Goal: Task Accomplishment & Management: Manage account settings

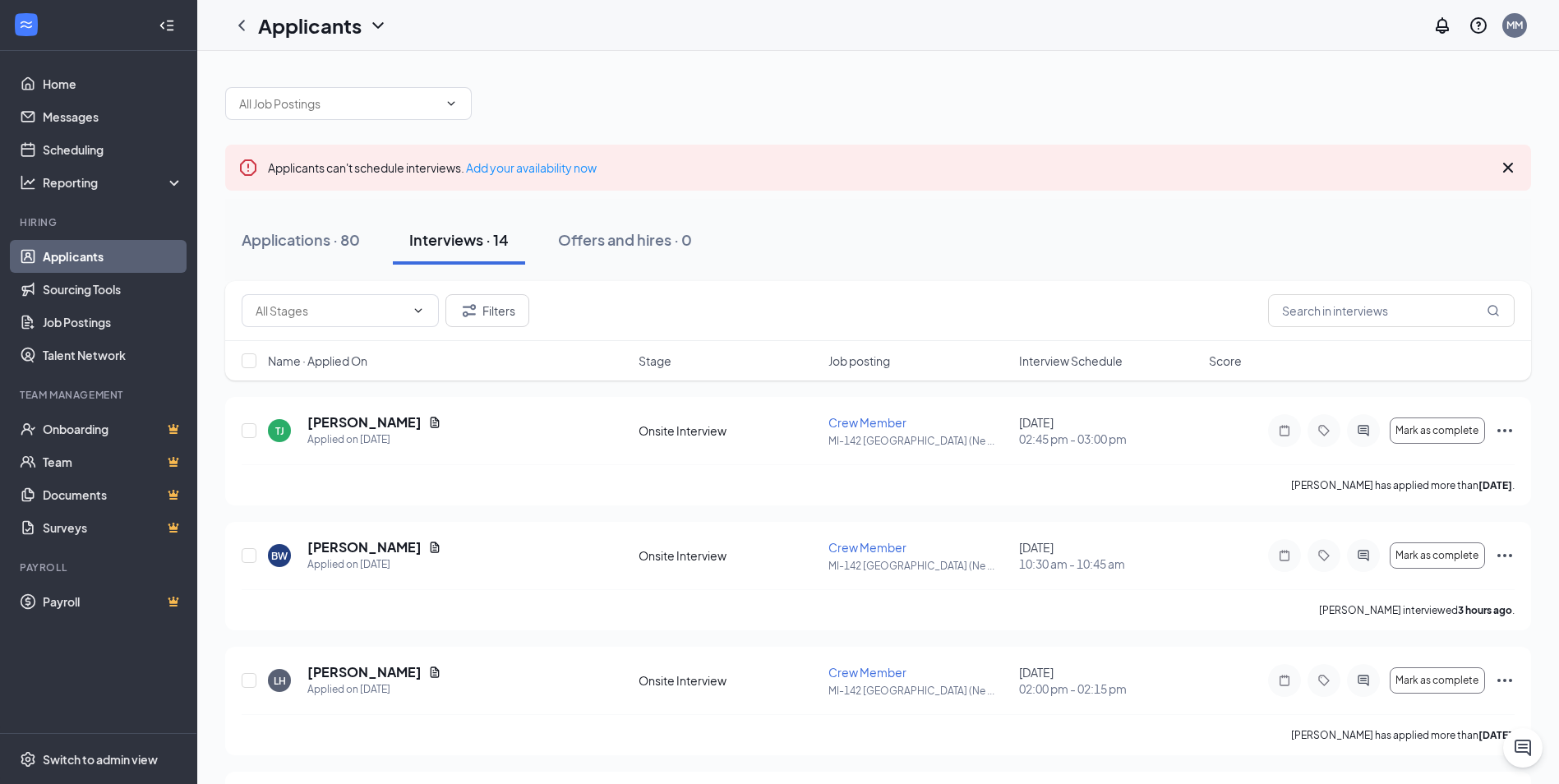
click at [453, 243] on div "Interviews · 14" at bounding box center [459, 239] width 100 height 21
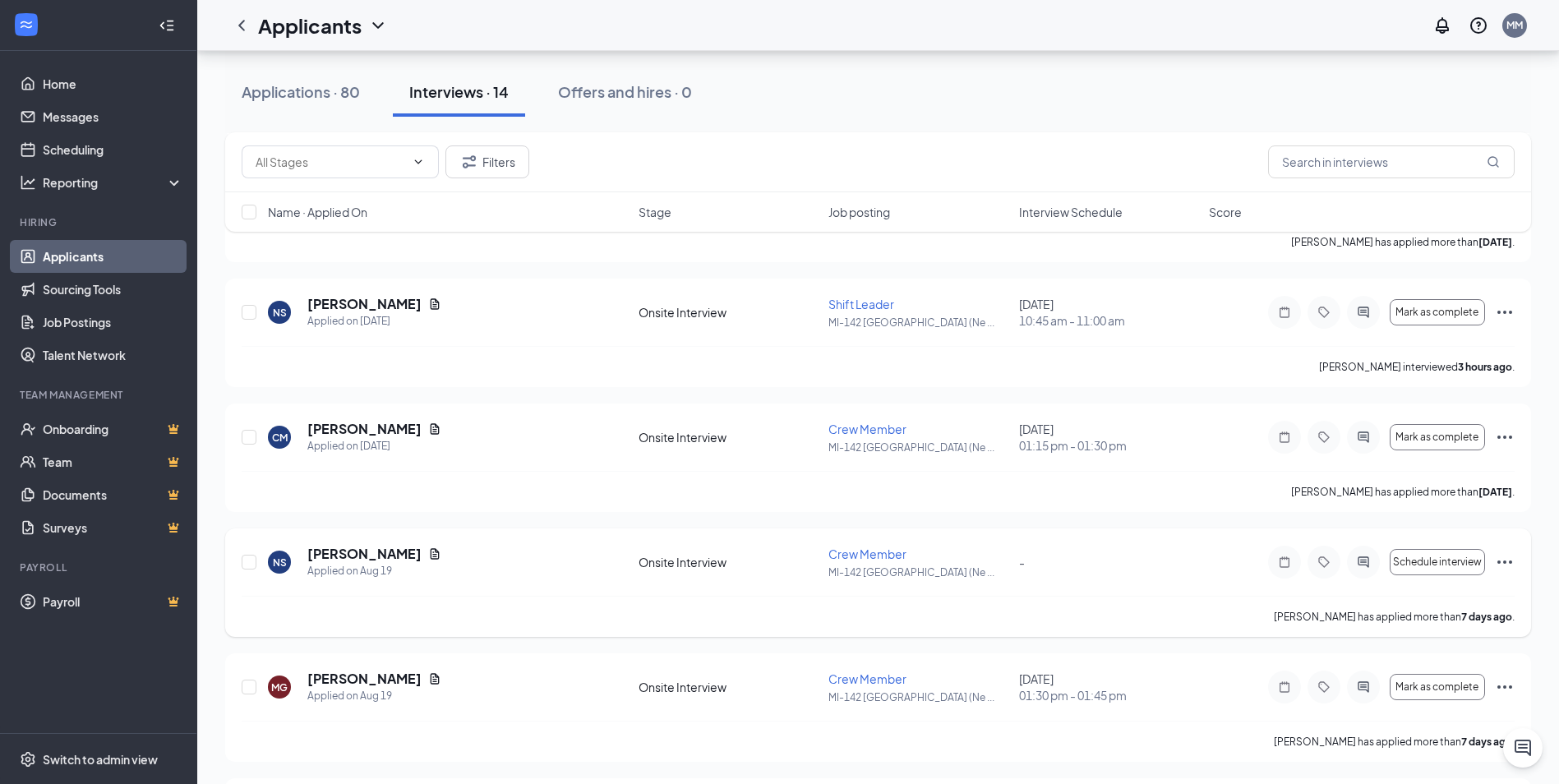
scroll to position [575, 0]
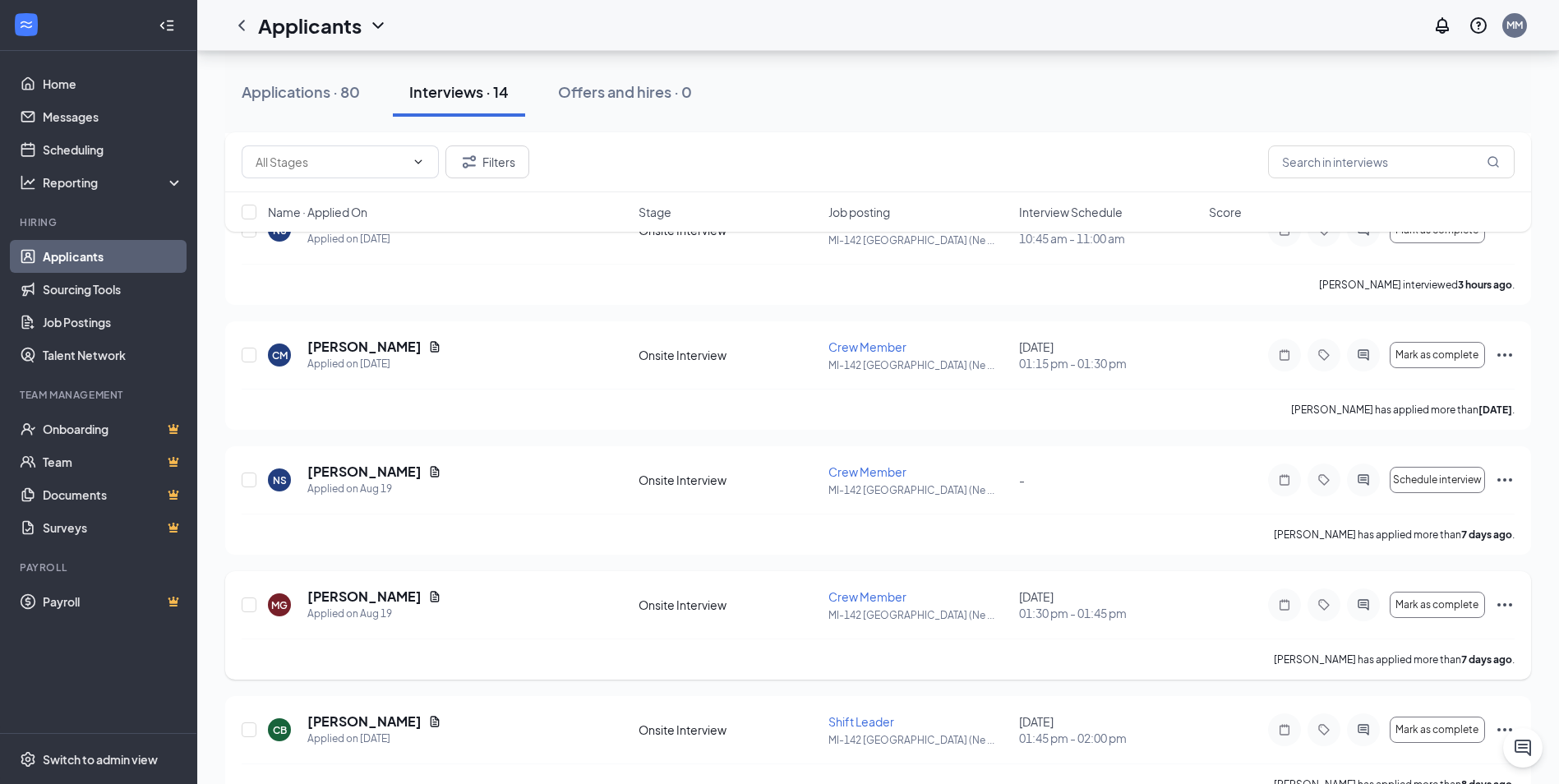
click at [1508, 597] on icon "Ellipses" at bounding box center [1505, 604] width 20 height 20
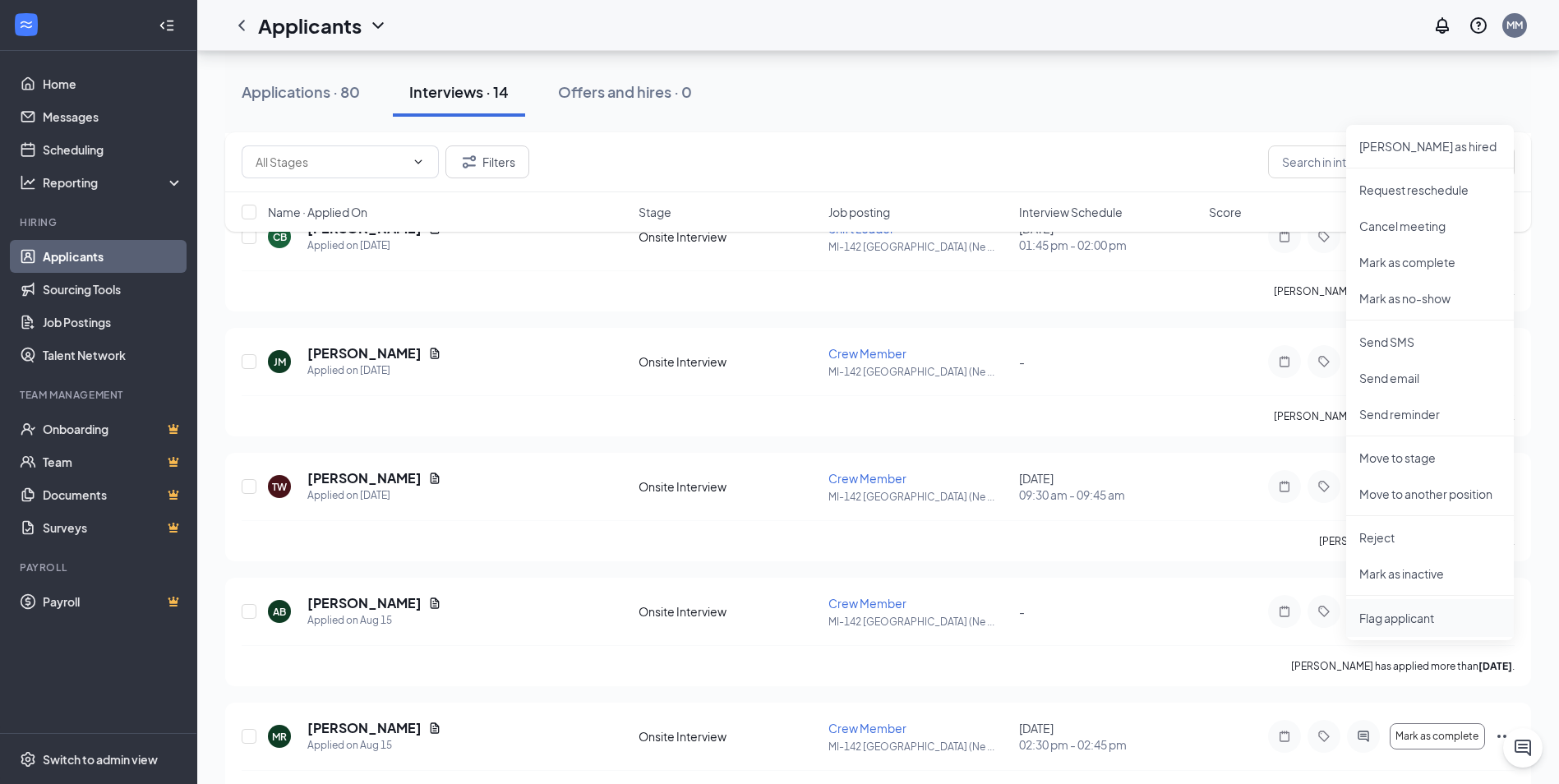
scroll to position [1151, 0]
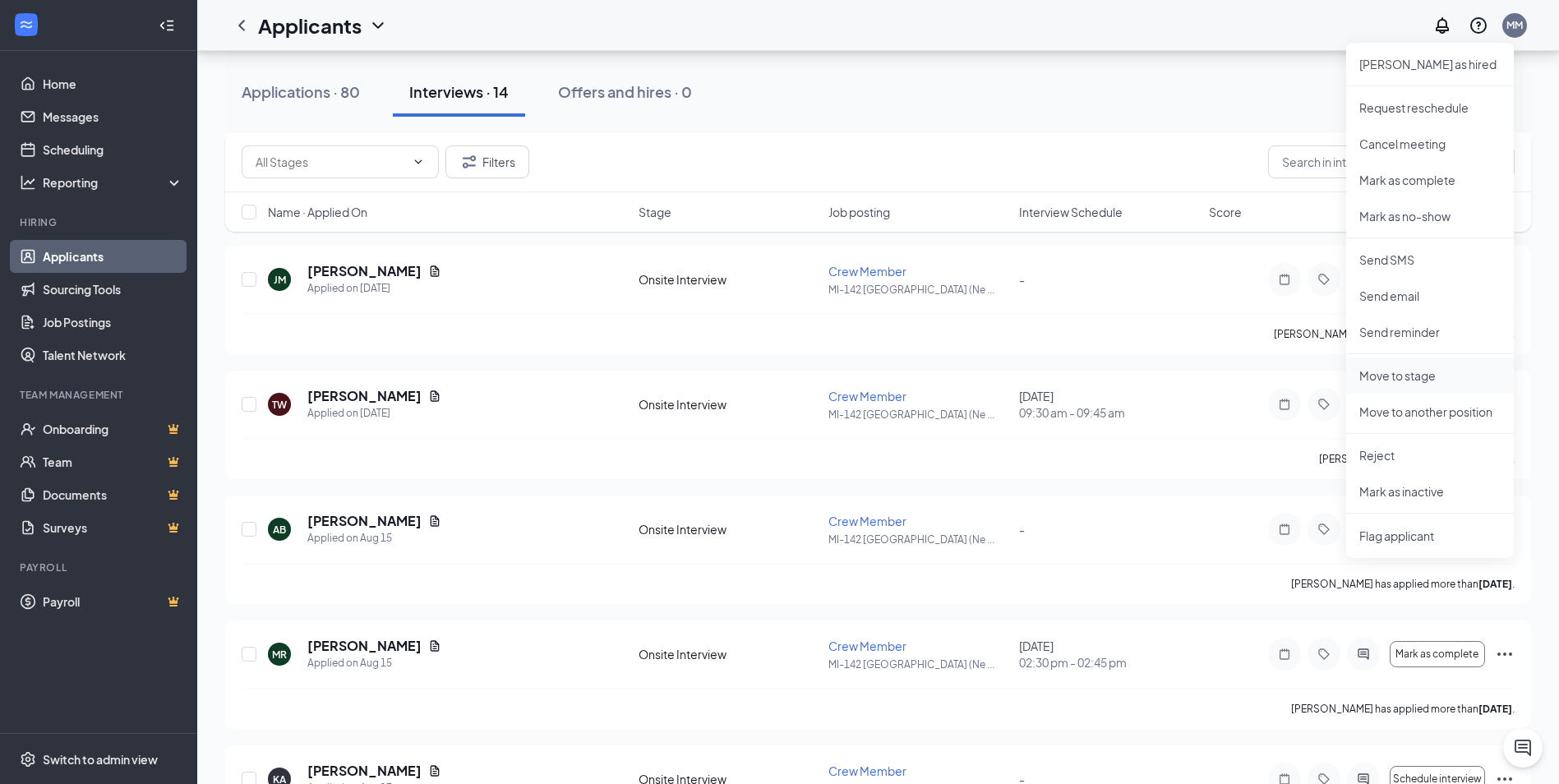
click at [1426, 380] on p "Move to stage" at bounding box center [1430, 375] width 141 height 16
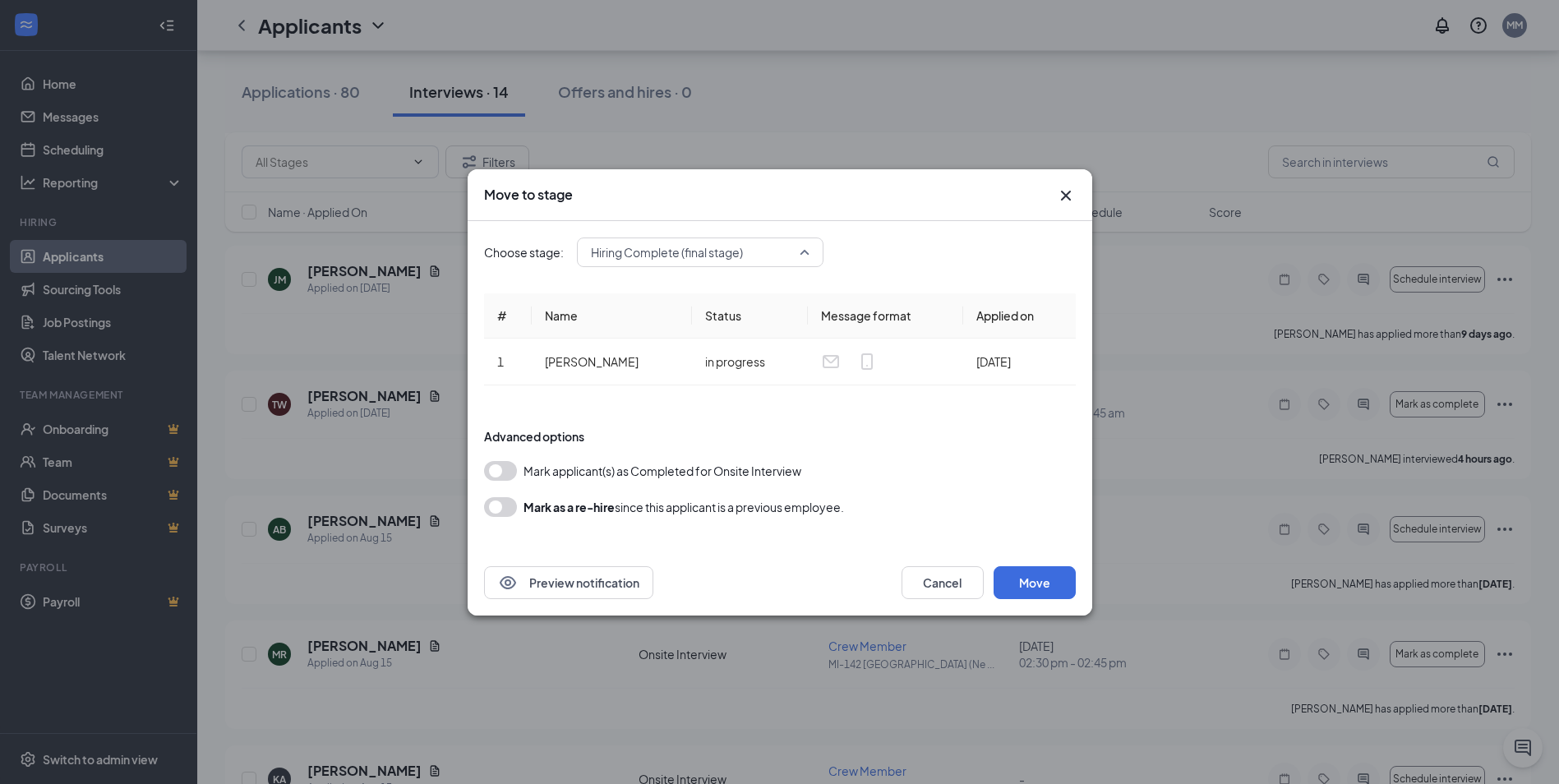
click at [775, 261] on span "Hiring Complete (final stage)" at bounding box center [692, 252] width 204 height 25
click at [1048, 577] on button "Move" at bounding box center [1034, 583] width 82 height 33
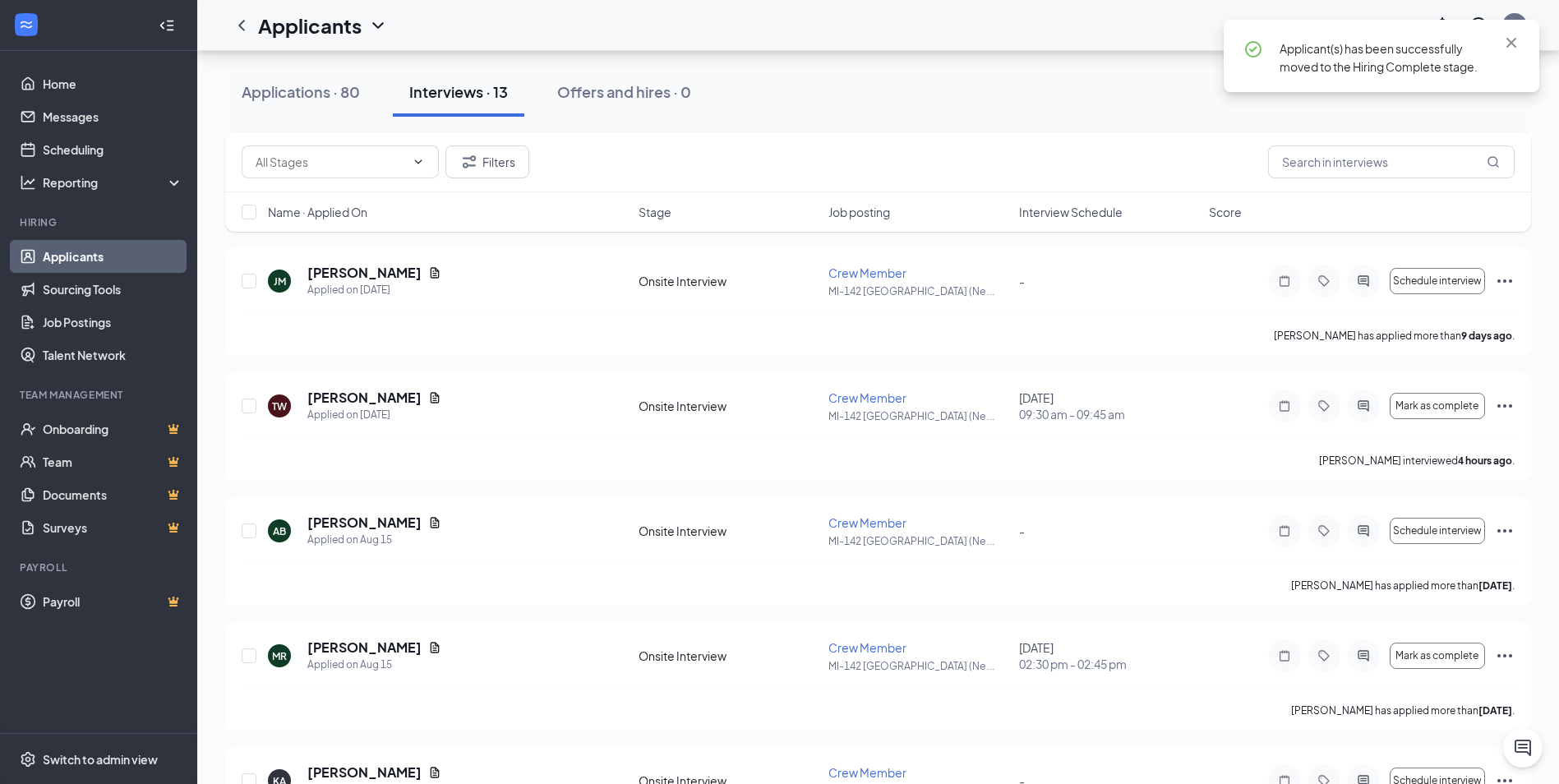
click at [1341, 59] on span "Applicant(s) has been successfully moved to the Hiring Complete stage." at bounding box center [1378, 58] width 198 height 33
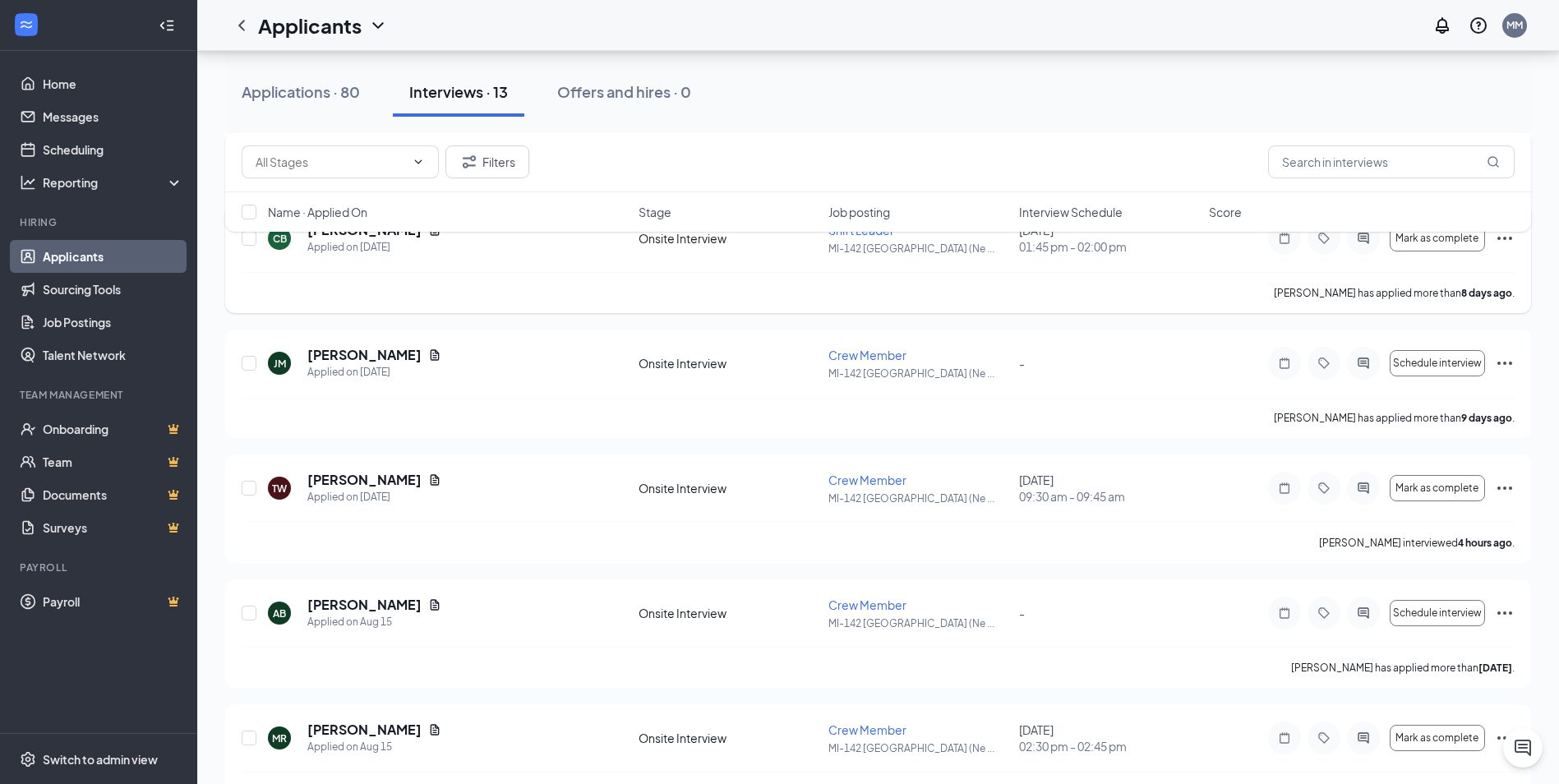
scroll to position [822, 0]
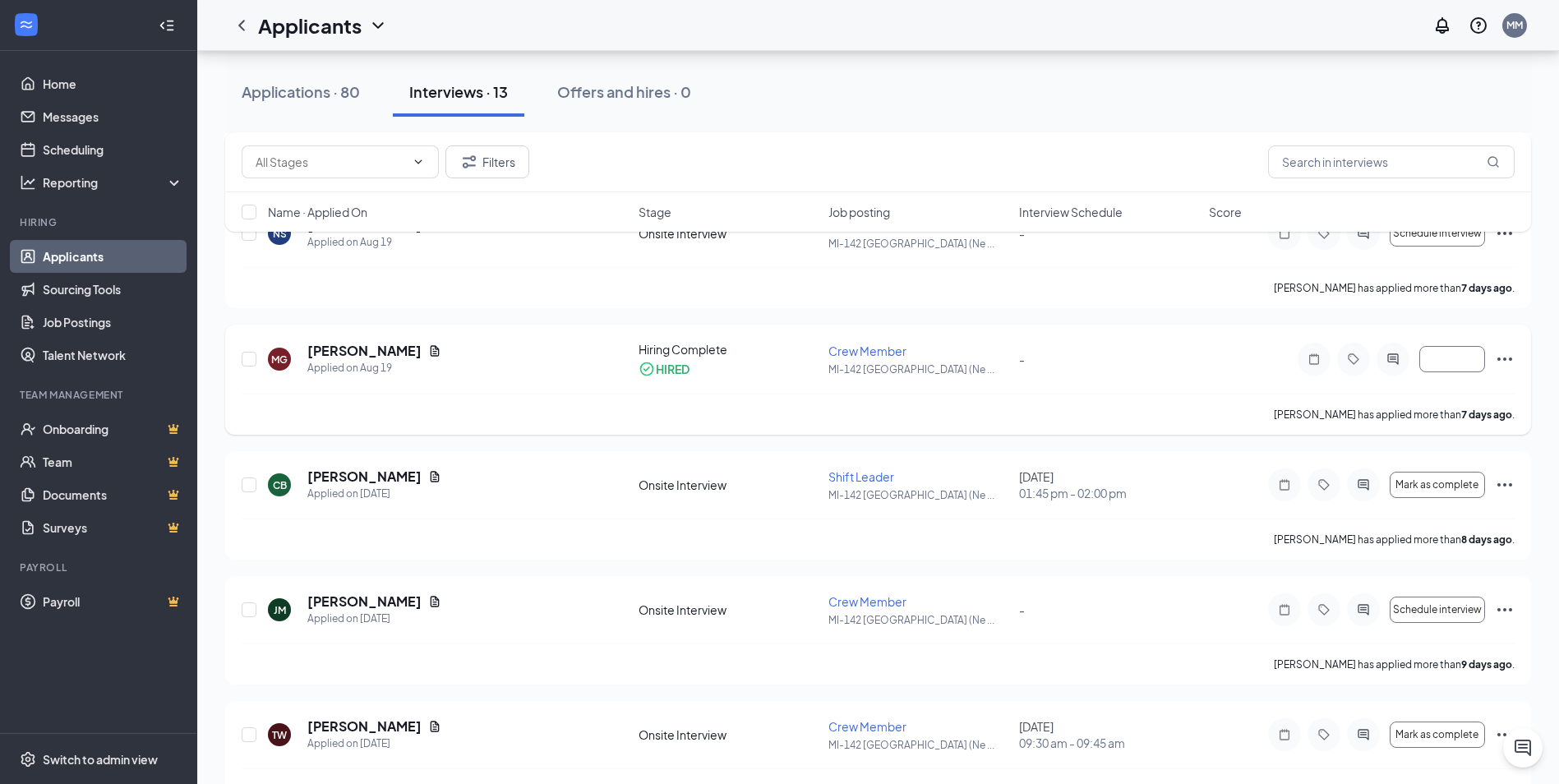
click at [1503, 366] on icon "Ellipses" at bounding box center [1505, 359] width 20 height 20
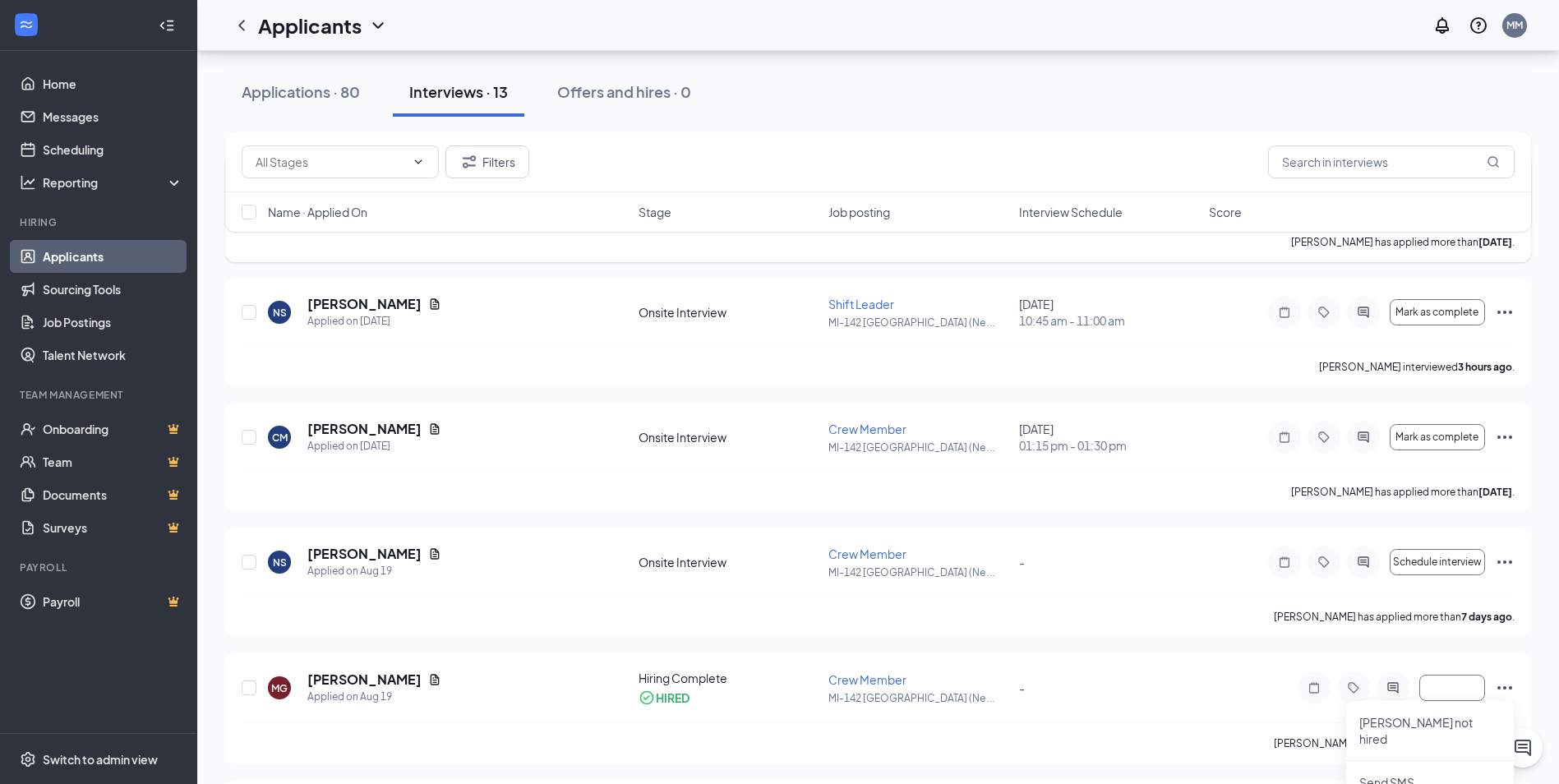
scroll to position [246, 0]
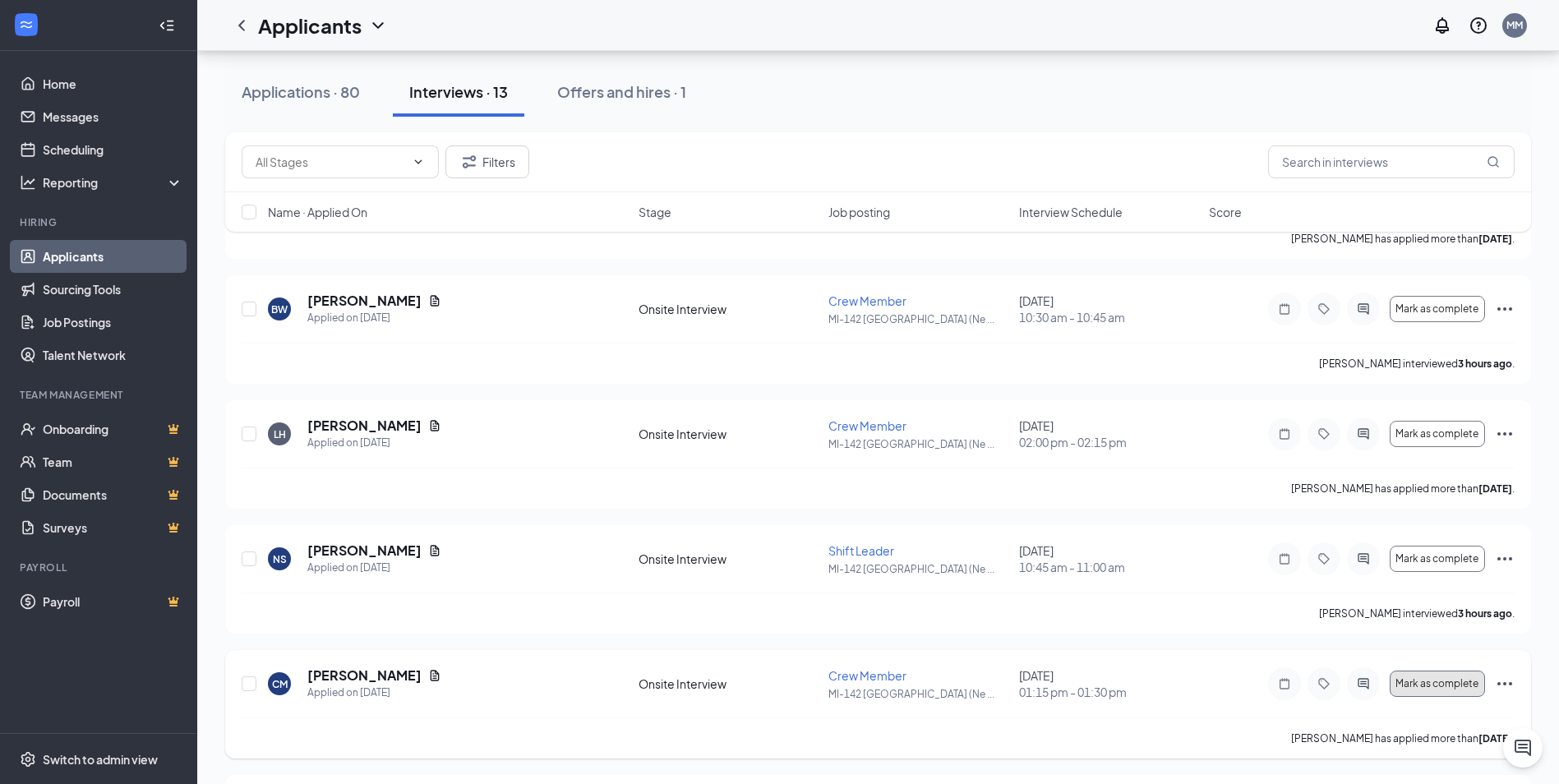
click at [1415, 682] on span "Mark as complete" at bounding box center [1437, 683] width 83 height 11
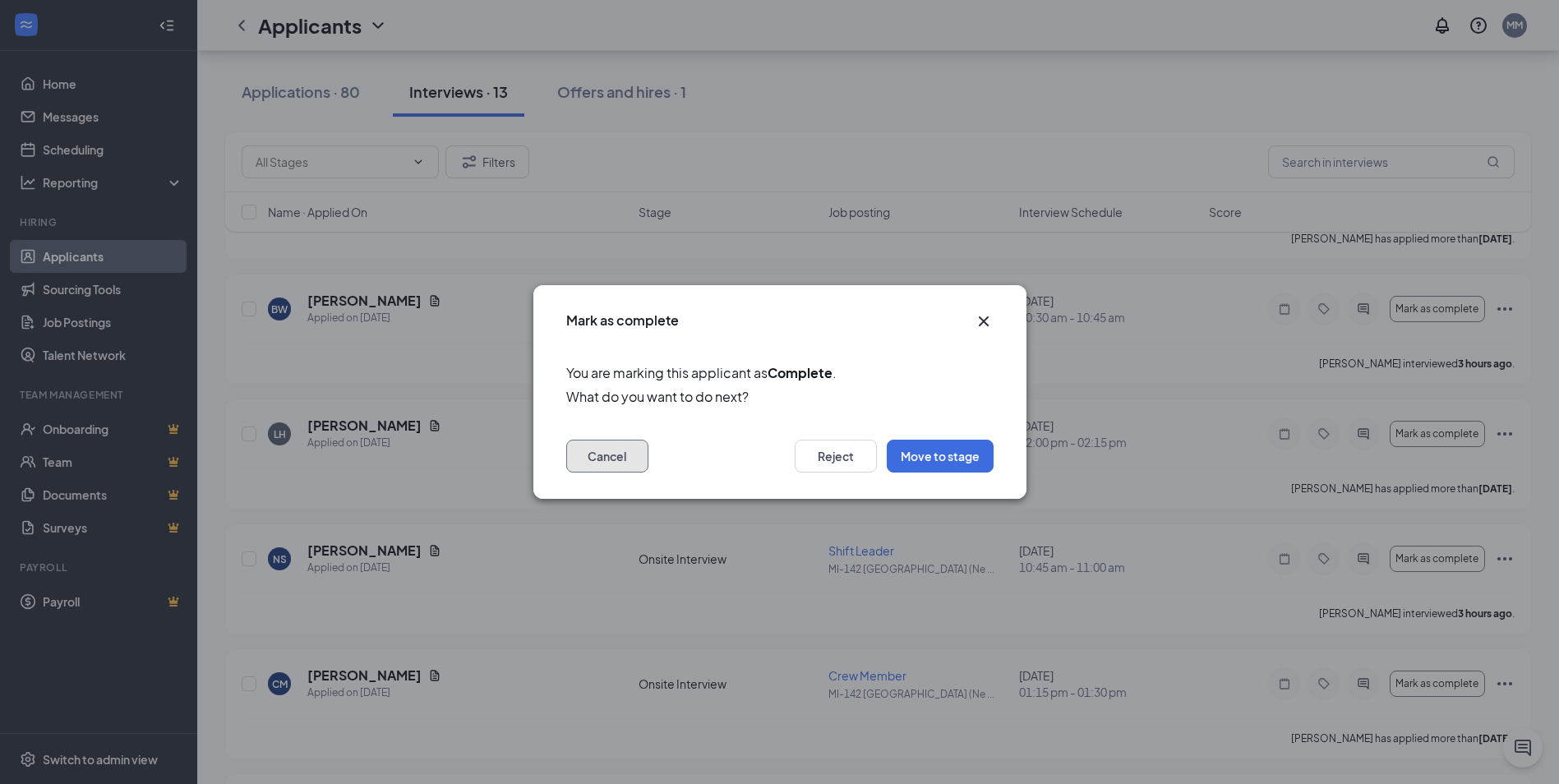
click at [601, 471] on button "Cancel" at bounding box center [607, 456] width 82 height 33
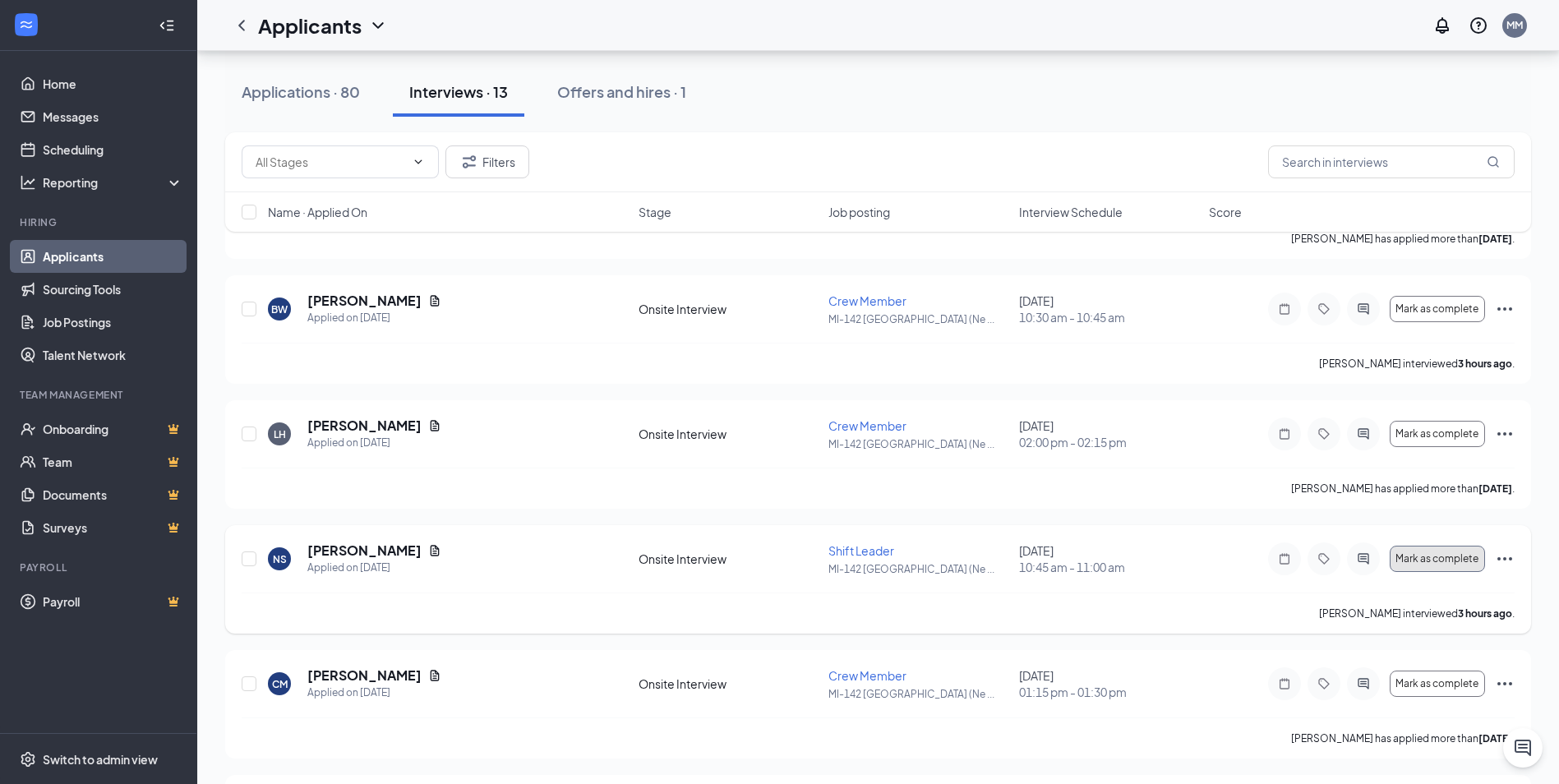
click at [1457, 567] on button "Mark as complete" at bounding box center [1437, 559] width 96 height 27
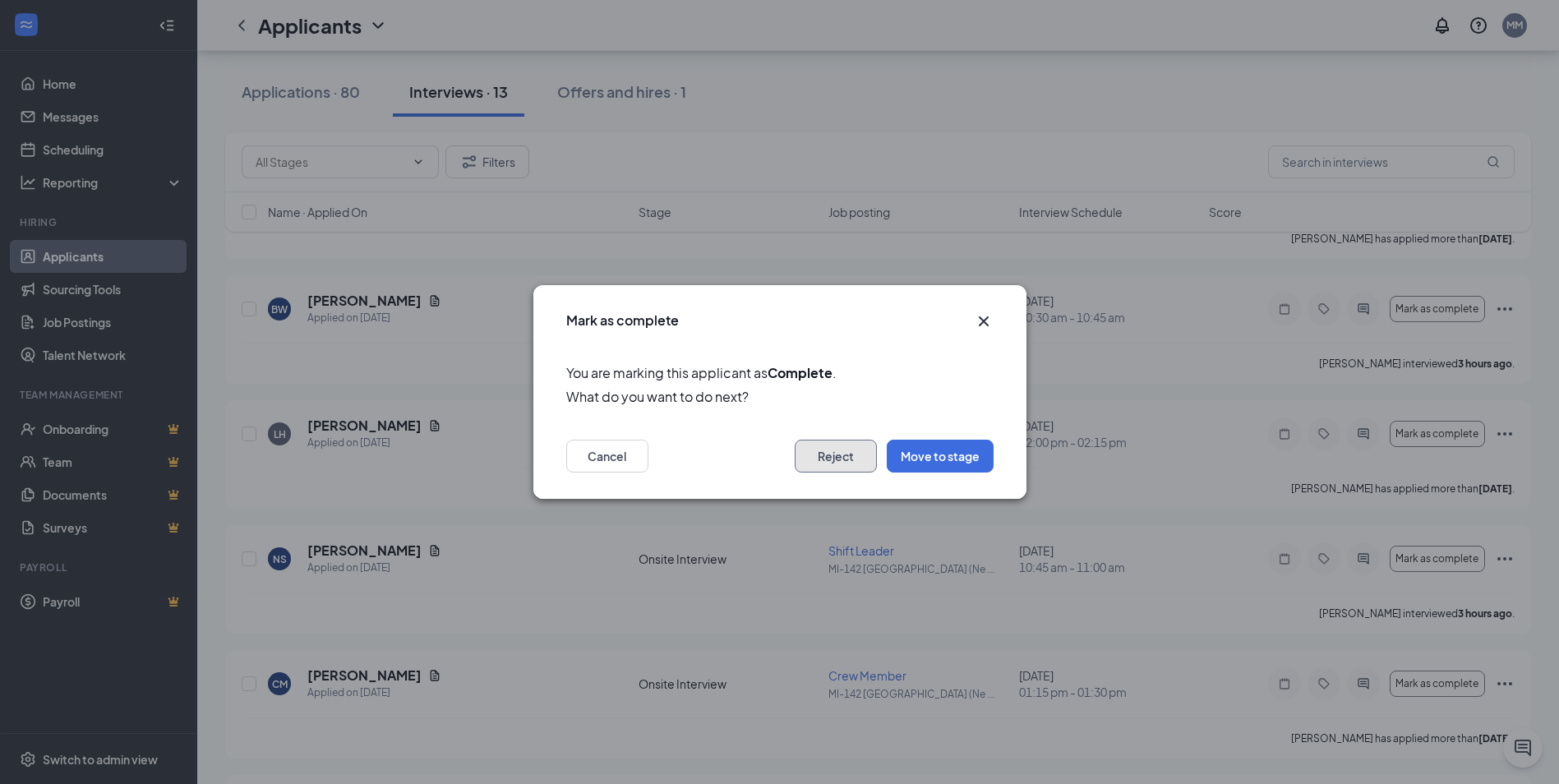
click at [844, 461] on button "Reject" at bounding box center [835, 456] width 82 height 33
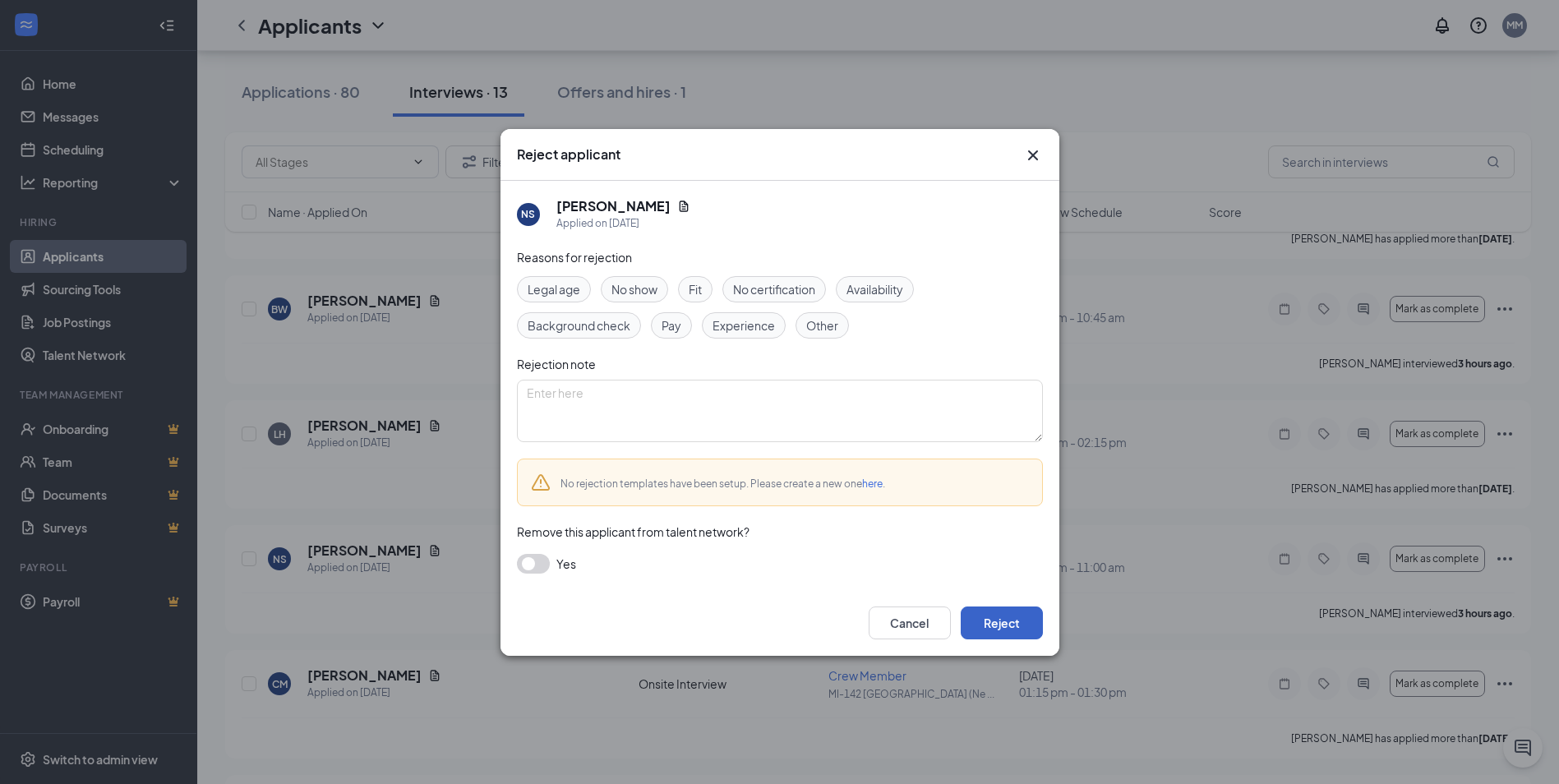
click at [1031, 623] on button "Reject" at bounding box center [1001, 623] width 82 height 33
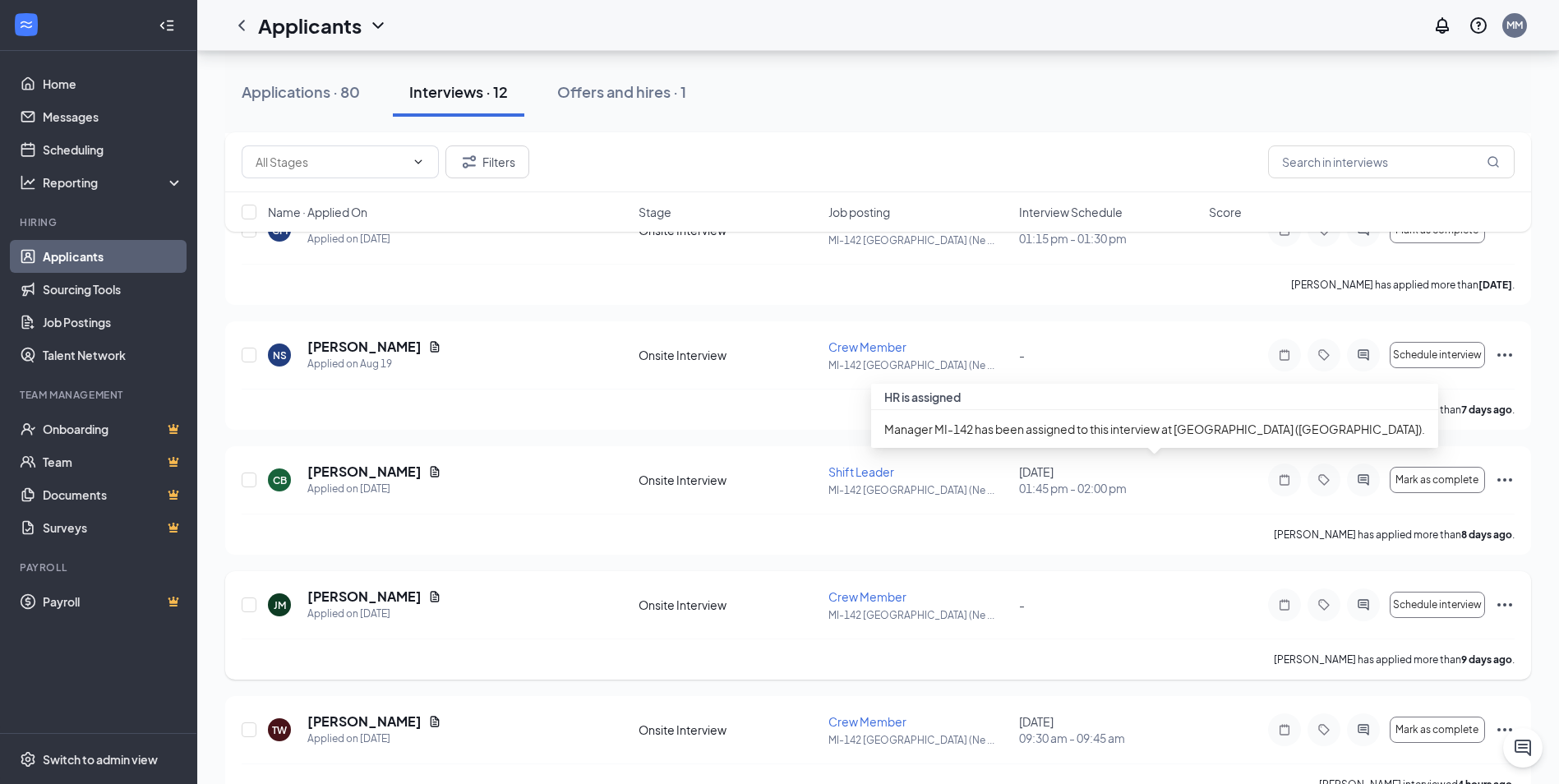
scroll to position [657, 0]
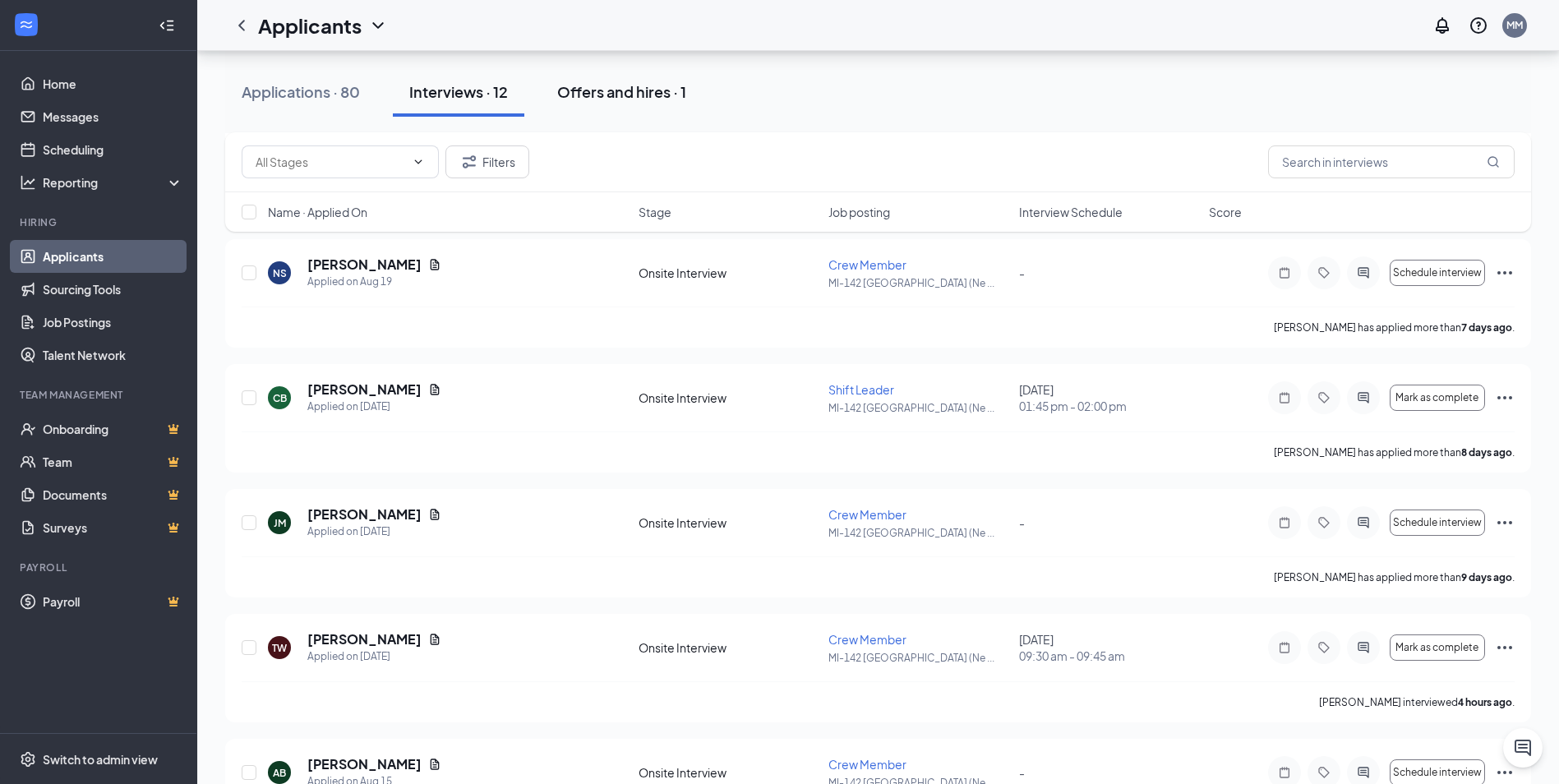
click at [644, 79] on button "Offers and hires · 1" at bounding box center [622, 91] width 162 height 49
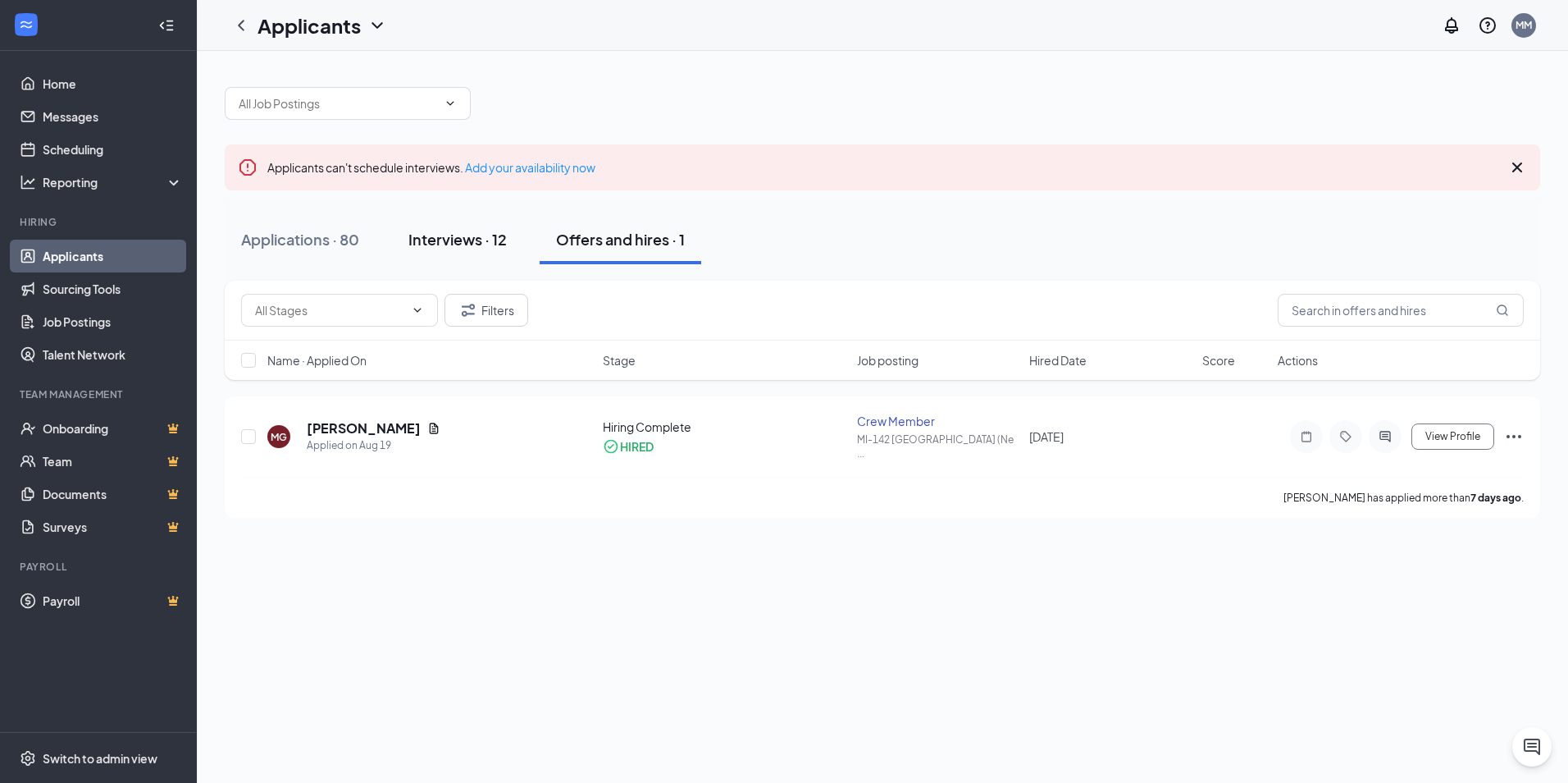
click at [477, 231] on div "Interviews · 12" at bounding box center [457, 239] width 99 height 21
